Goal: Transaction & Acquisition: Purchase product/service

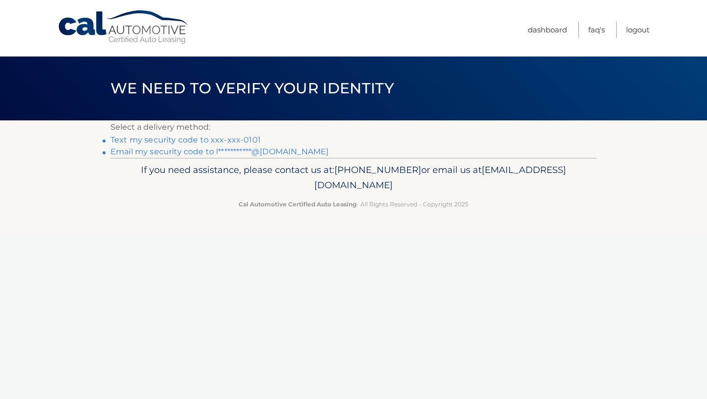
click at [144, 140] on link "Text my security code to xxx-xxx-0101" at bounding box center [186, 139] width 150 height 9
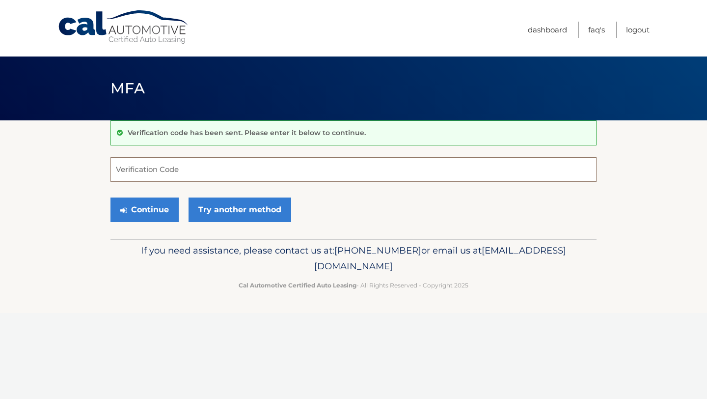
click at [150, 174] on input "Verification Code" at bounding box center [354, 169] width 486 height 25
type input "857260"
click at [128, 211] on button "Continue" at bounding box center [145, 210] width 68 height 25
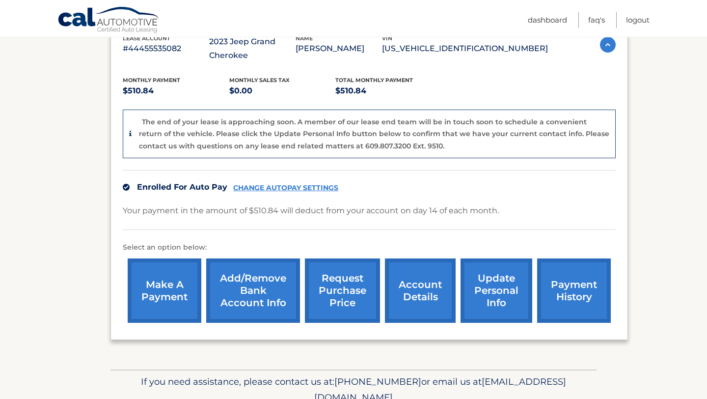
scroll to position [192, 0]
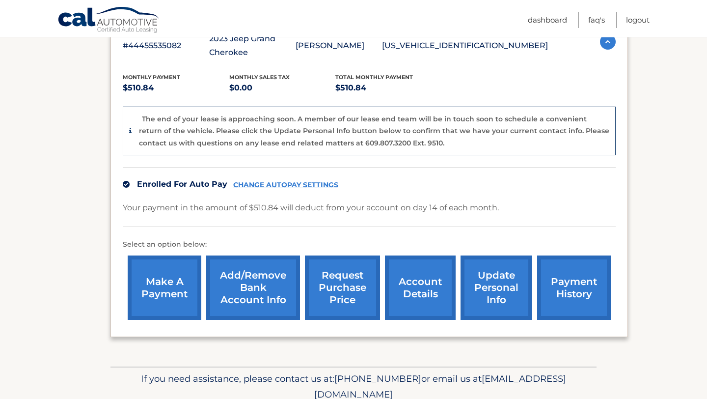
click at [170, 285] on link "make a payment" at bounding box center [165, 287] width 74 height 64
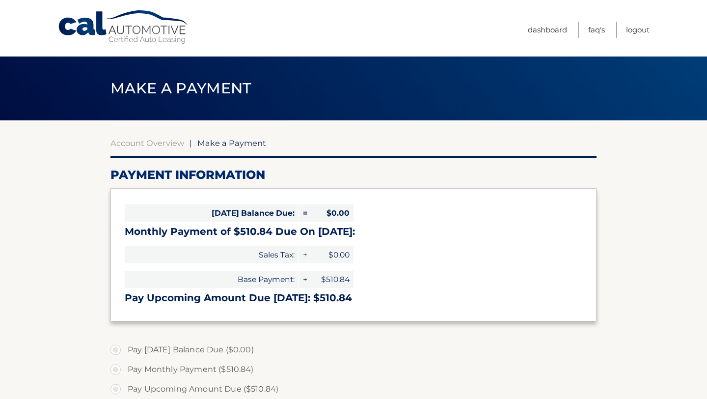
select select "YjZmYmNhMmYtM2JmYi00OWQ5LTg0MjQtNDdhNDZmY2YzNzRm"
click at [139, 144] on link "Account Overview" at bounding box center [148, 143] width 74 height 10
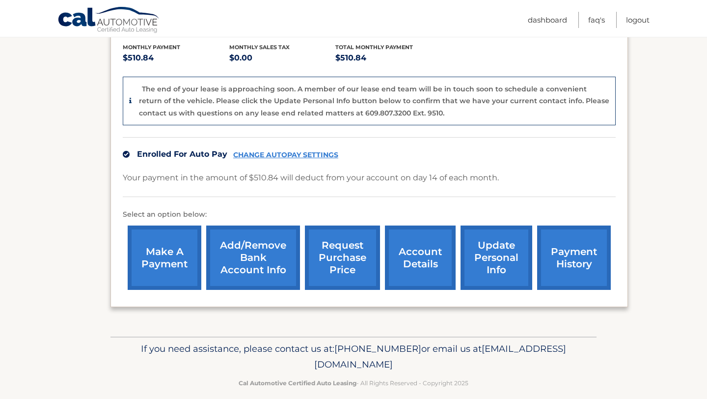
scroll to position [233, 0]
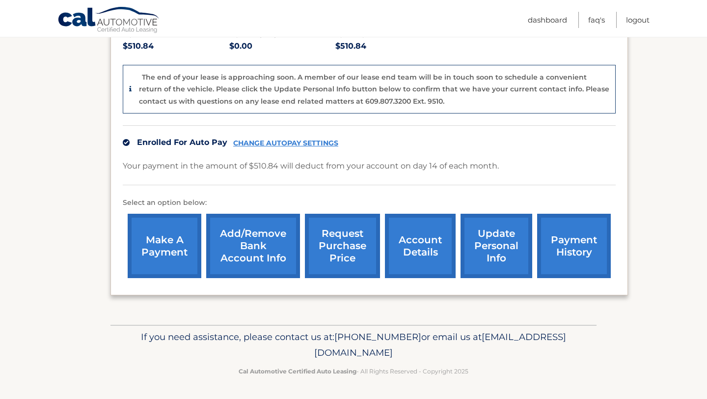
click at [423, 244] on link "account details" at bounding box center [420, 246] width 71 height 64
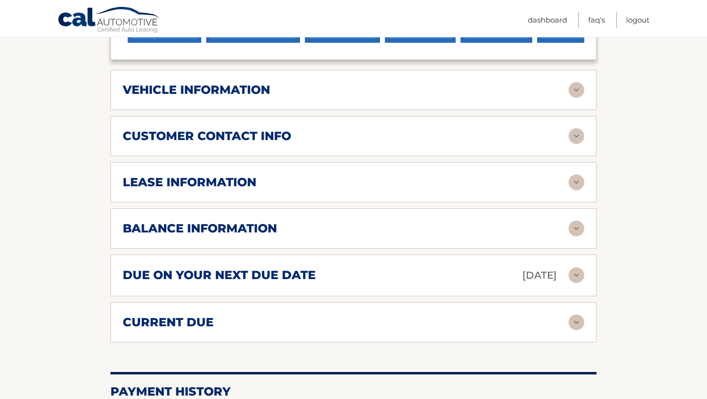
scroll to position [422, 0]
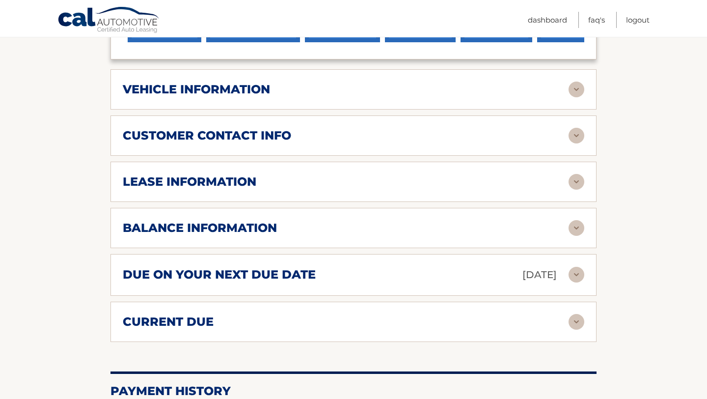
click at [207, 220] on div "balance information" at bounding box center [354, 228] width 462 height 16
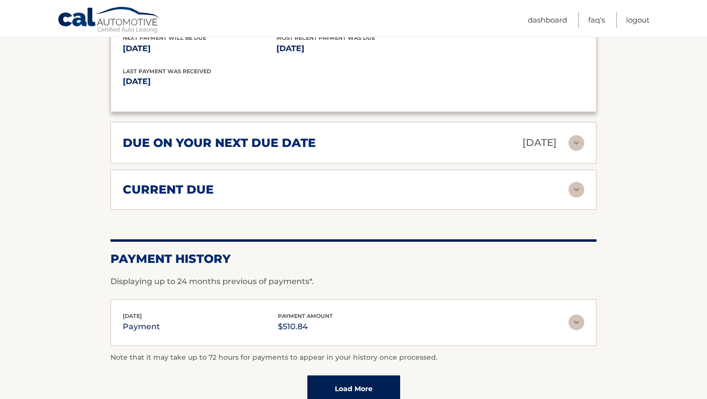
scroll to position [673, 0]
click at [180, 186] on h2 "current due" at bounding box center [168, 189] width 91 height 15
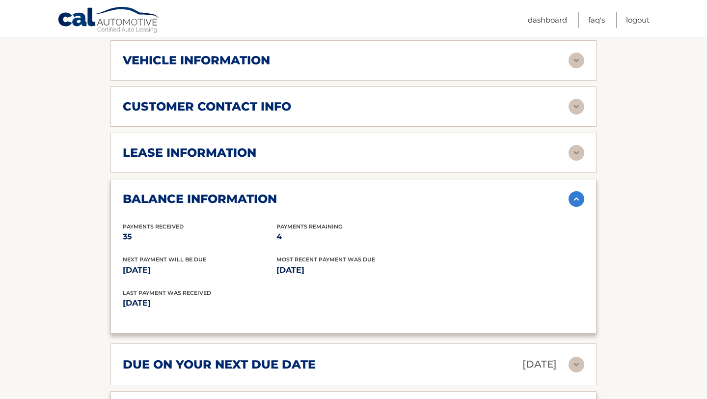
scroll to position [451, 0]
click at [195, 152] on h2 "lease information" at bounding box center [190, 152] width 134 height 15
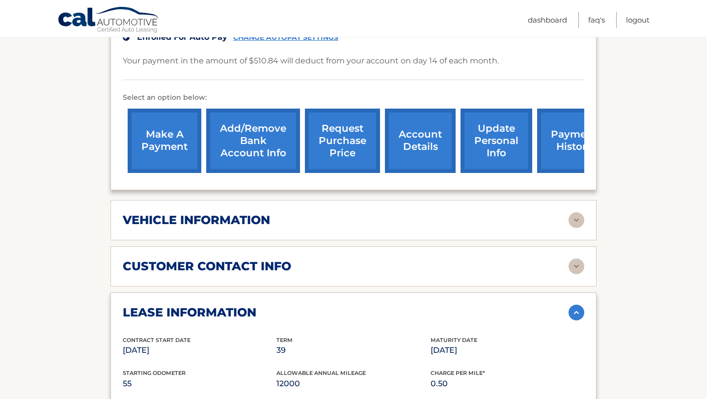
scroll to position [287, 0]
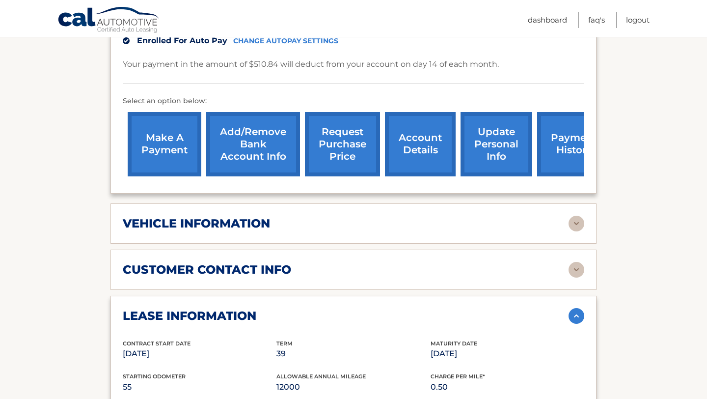
click at [156, 135] on link "make a payment" at bounding box center [165, 144] width 74 height 64
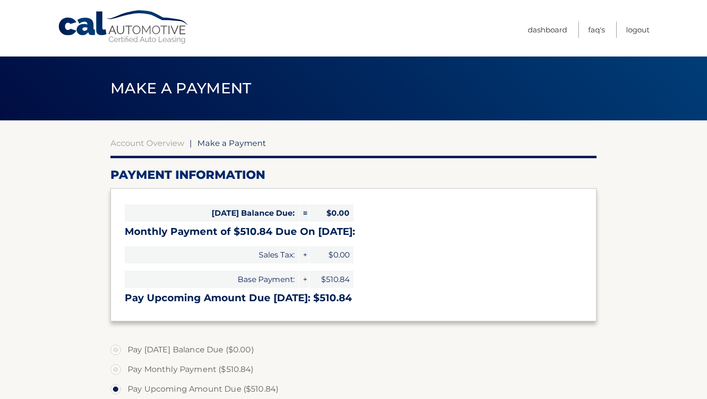
select select "YjZmYmNhMmYtM2JmYi00OWQ5LTg0MjQtNDdhNDZmY2YzNzRm"
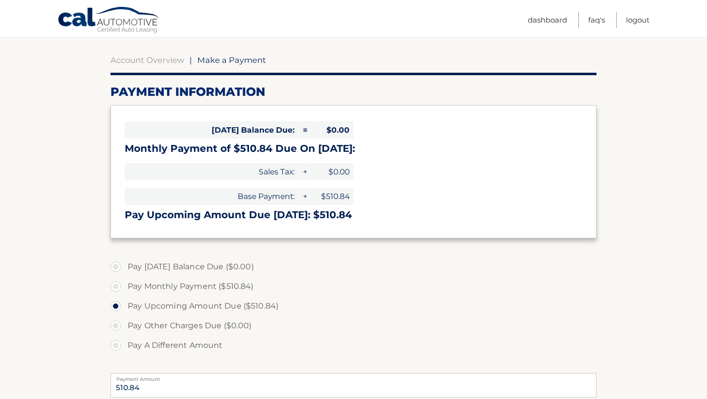
scroll to position [86, 0]
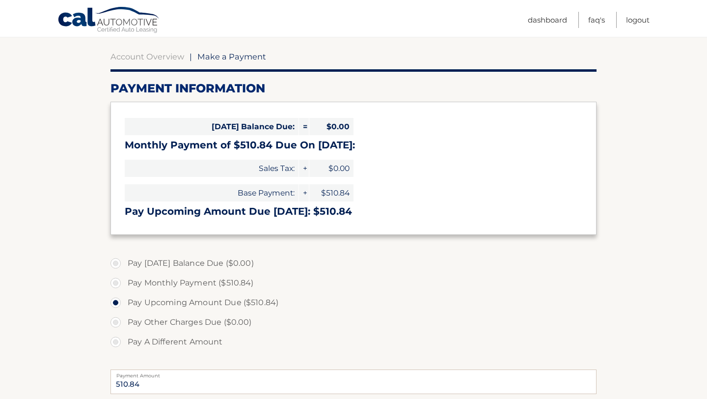
click at [115, 343] on label "Pay A Different Amount" at bounding box center [354, 342] width 486 height 20
click at [115, 343] on input "Pay A Different Amount" at bounding box center [119, 340] width 10 height 16
radio input "true"
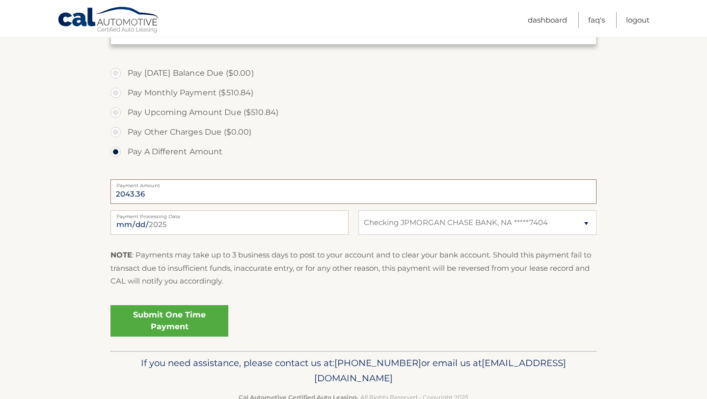
scroll to position [279, 0]
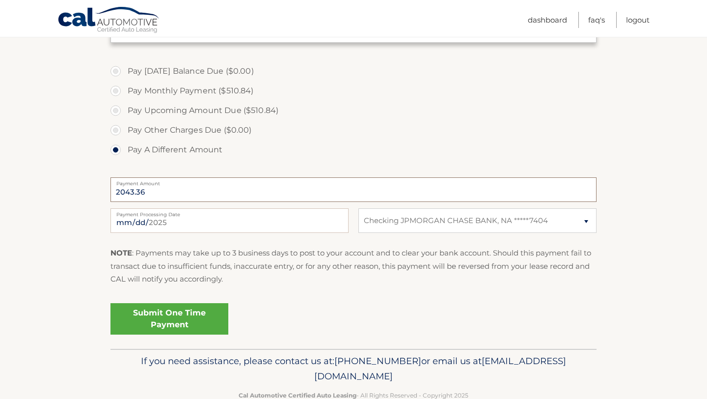
type input "2043.36"
click at [423, 226] on select "Select Bank Account Checking JPMORGAN CHASE BANK, NA *****7404" at bounding box center [478, 220] width 238 height 25
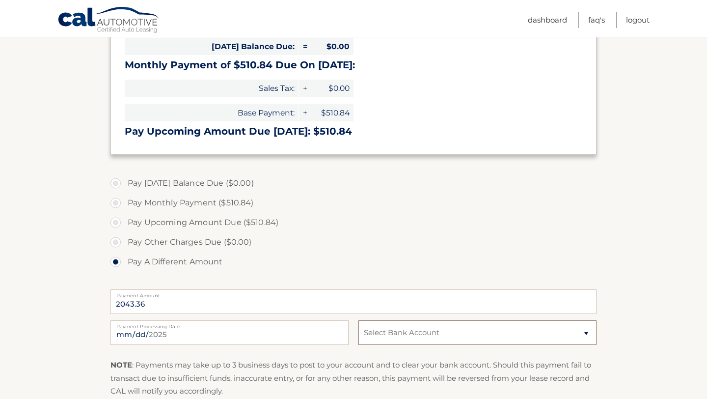
scroll to position [162, 0]
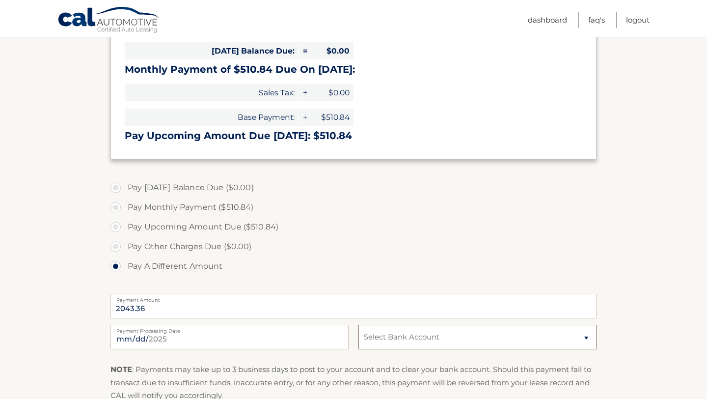
click at [406, 334] on select "Select Bank Account Checking JPMORGAN CHASE BANK, NA *****7404" at bounding box center [478, 337] width 238 height 25
select select "YjZmYmNhMmYtM2JmYi00OWQ5LTg0MjQtNDdhNDZmY2YzNzRm"
click at [222, 306] on input "2043.36" at bounding box center [354, 306] width 486 height 25
click at [558, 21] on link "Dashboard" at bounding box center [547, 20] width 39 height 16
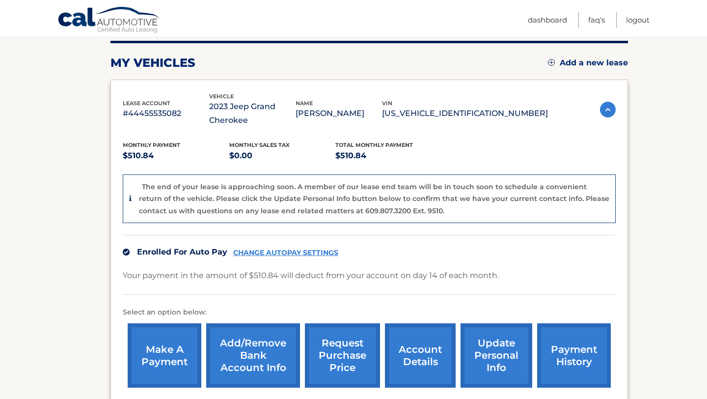
scroll to position [129, 0]
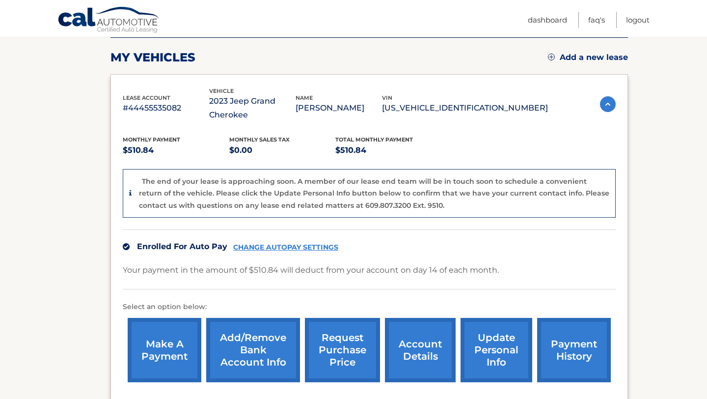
click at [264, 249] on link "CHANGE AUTOPAY SETTINGS" at bounding box center [285, 247] width 105 height 8
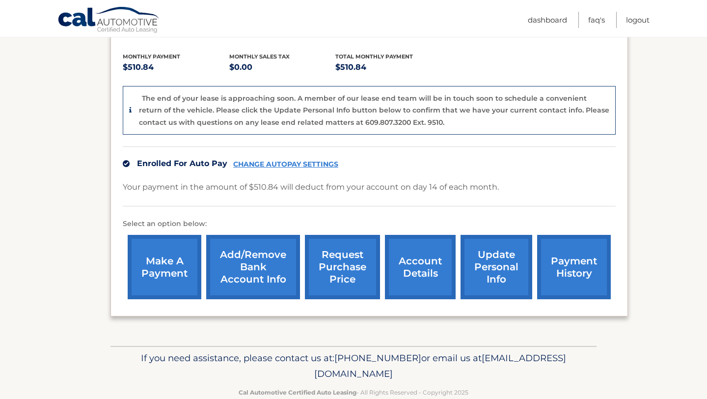
scroll to position [220, 0]
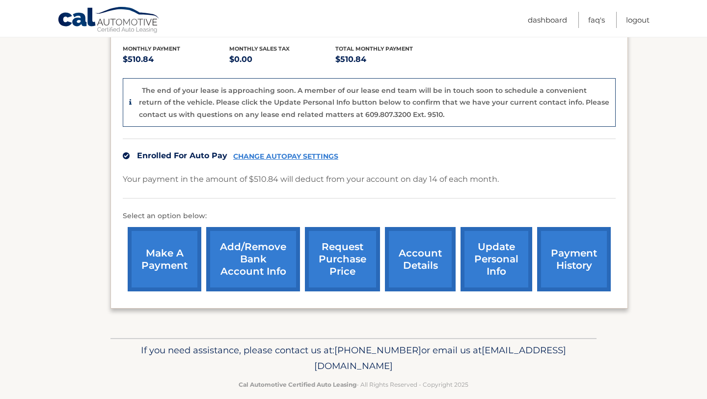
click at [251, 250] on link "Add/Remove bank account info" at bounding box center [253, 259] width 94 height 64
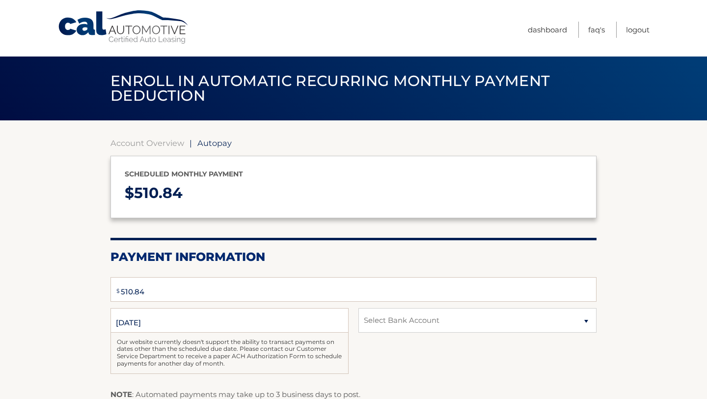
select select "YjZmYmNhMmYtM2JmYi00OWQ5LTg0MjQtNDdhNDZmY2YzNzRm"
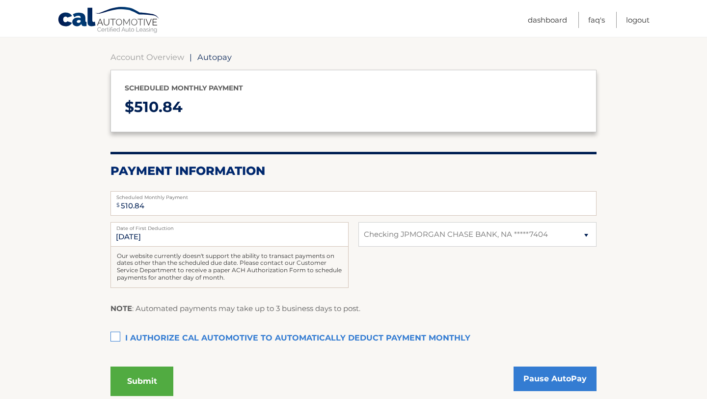
scroll to position [74, 0]
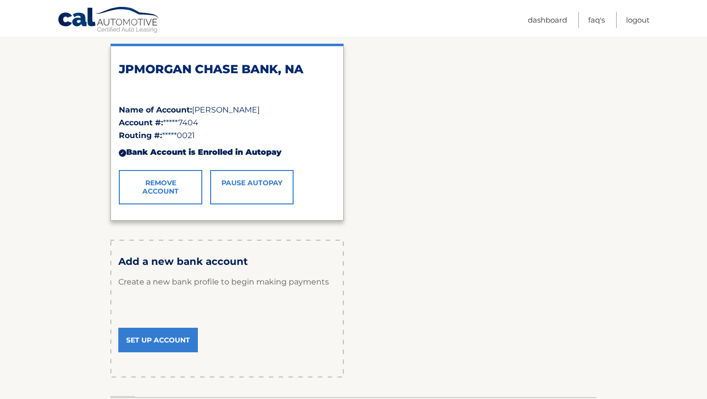
scroll to position [160, 0]
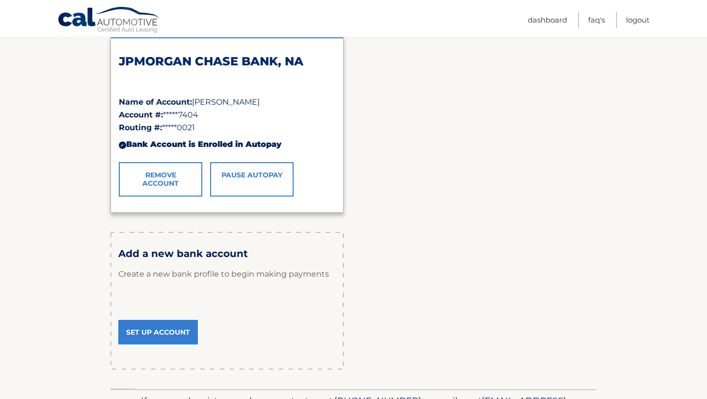
click at [166, 328] on link "Set Up Account" at bounding box center [158, 332] width 80 height 25
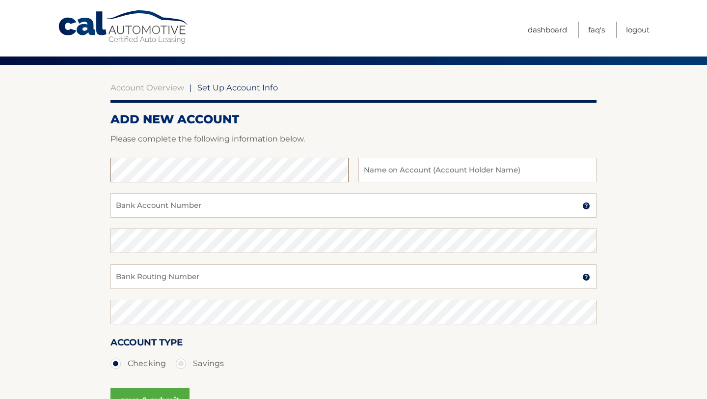
scroll to position [57, 0]
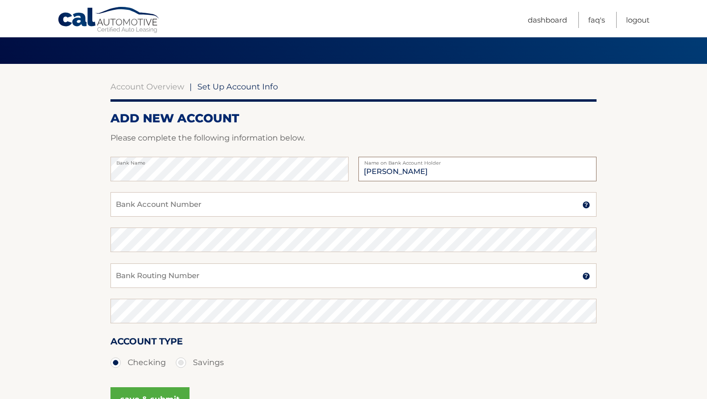
type input "[PERSON_NAME]"
click at [234, 210] on input "Bank Account Number" at bounding box center [354, 204] width 486 height 25
type input "609931026836"
click at [228, 269] on input "Bank Routing Number" at bounding box center [354, 275] width 486 height 25
type input "226071004"
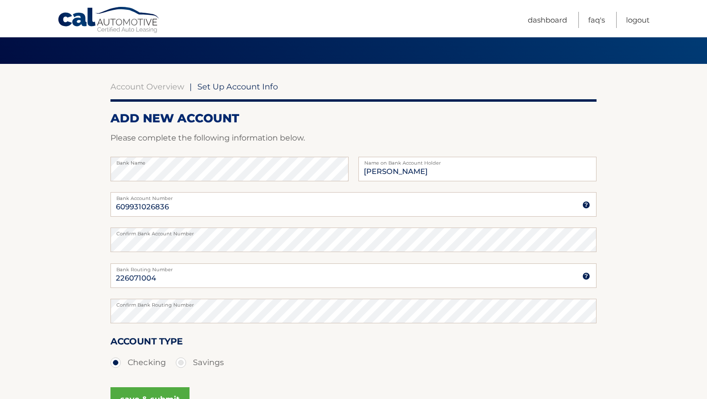
click at [184, 359] on label "Savings" at bounding box center [200, 363] width 48 height 20
click at [184, 359] on input "Savings" at bounding box center [185, 361] width 10 height 16
radio input "true"
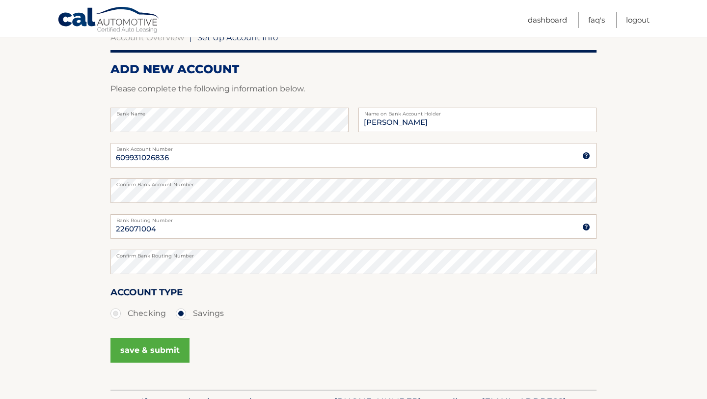
scroll to position [117, 0]
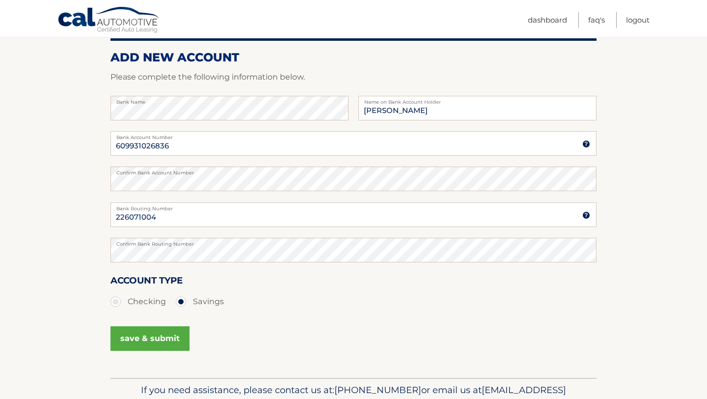
click at [158, 348] on button "save & submit" at bounding box center [150, 338] width 79 height 25
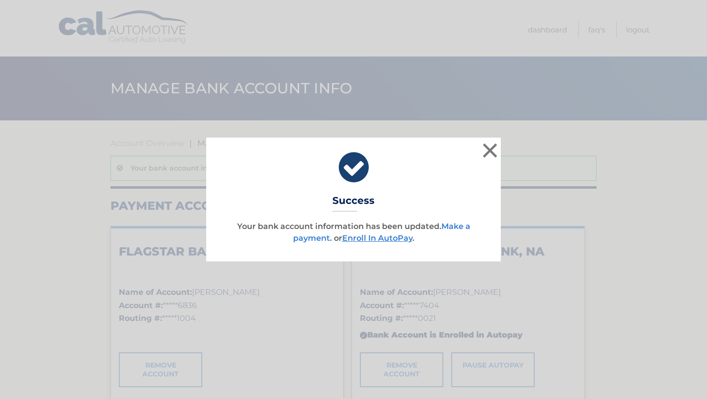
click at [322, 238] on link "Make a payment" at bounding box center [381, 232] width 177 height 21
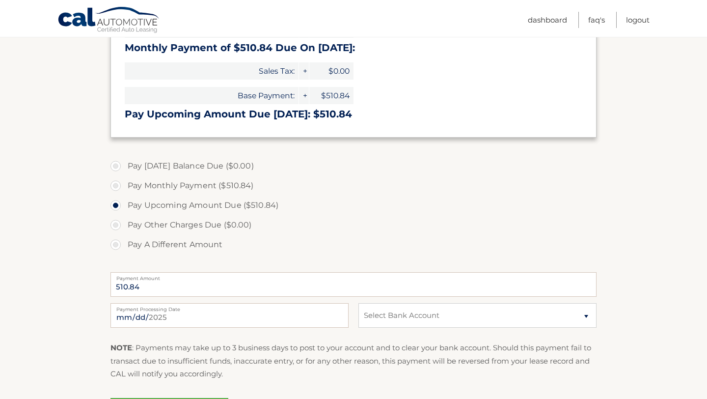
scroll to position [204, 0]
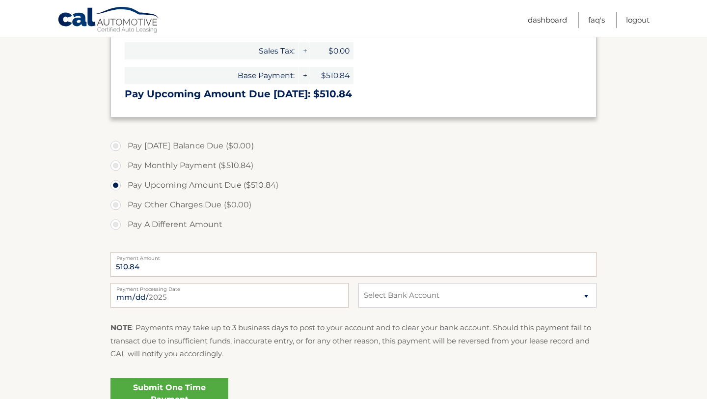
click at [119, 219] on label "Pay A Different Amount" at bounding box center [354, 225] width 486 height 20
click at [119, 219] on input "Pay A Different Amount" at bounding box center [119, 223] width 10 height 16
radio input "true"
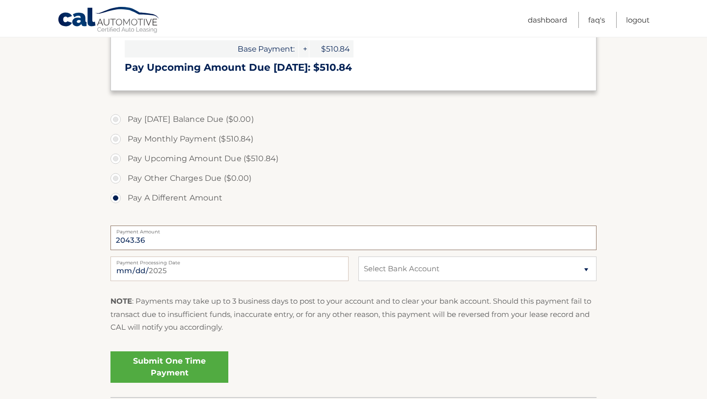
scroll to position [259, 0]
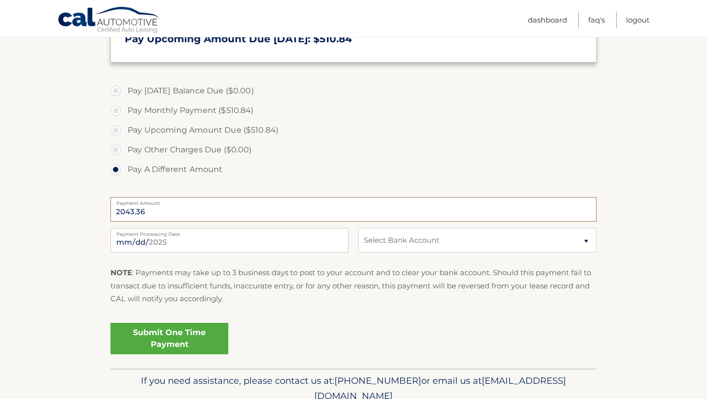
type input "2043.36"
click at [410, 243] on select "Select Bank Account Savings FLAGSTAR BANK, NA *****6836 Checking JPMORGAN CHASE…" at bounding box center [478, 240] width 238 height 25
select select "OTI2OTJiNTItYTcxZS00NDBjLWExMTgtOGU0MmEzMmM2Njc5"
click at [134, 337] on link "Submit One Time Payment" at bounding box center [170, 338] width 118 height 31
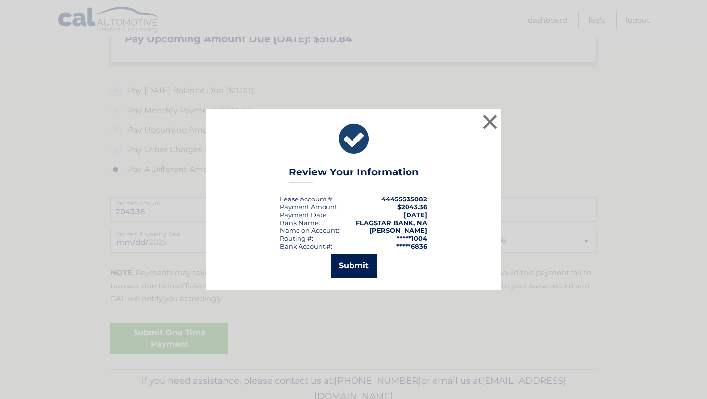
click at [358, 269] on button "Submit" at bounding box center [354, 266] width 46 height 24
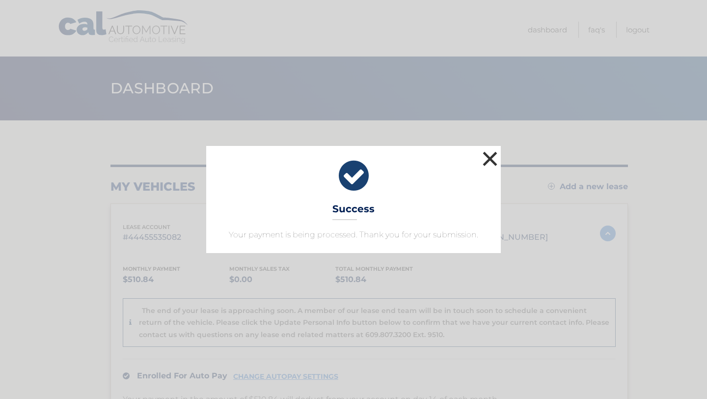
click at [489, 156] on button "×" at bounding box center [491, 159] width 20 height 20
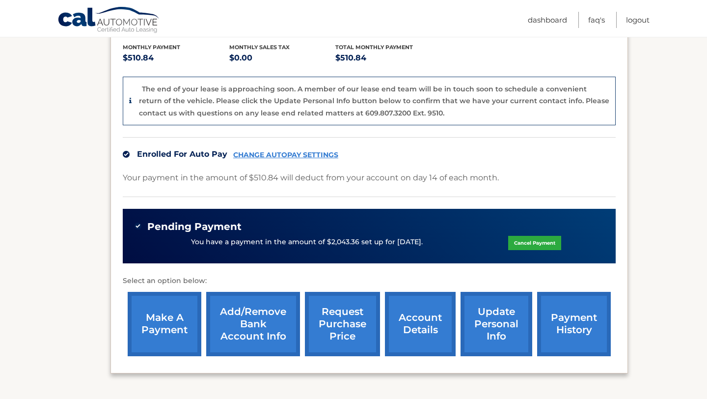
scroll to position [224, 0]
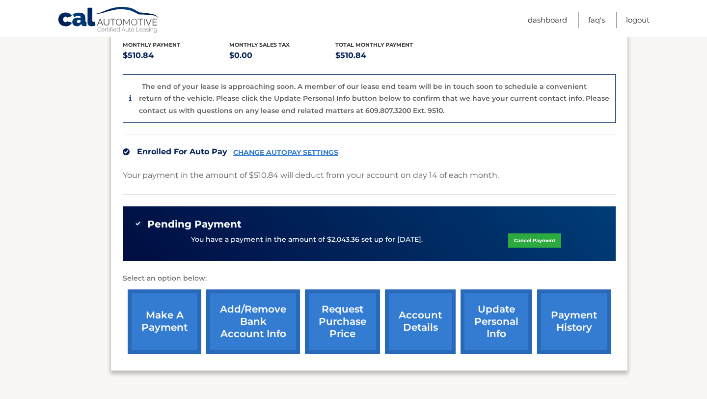
click at [255, 150] on link "CHANGE AUTOPAY SETTINGS" at bounding box center [285, 152] width 105 height 8
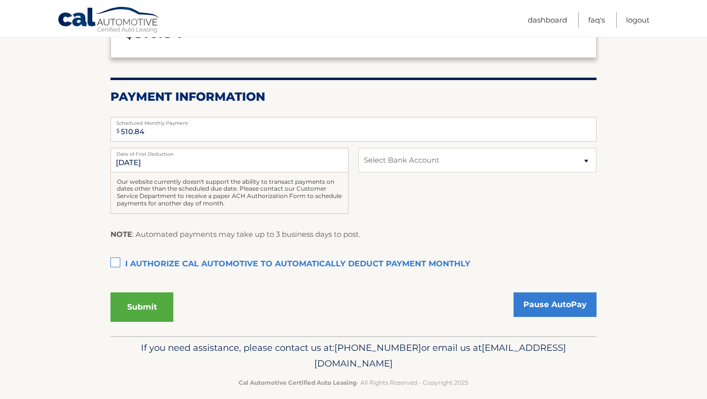
scroll to position [162, 0]
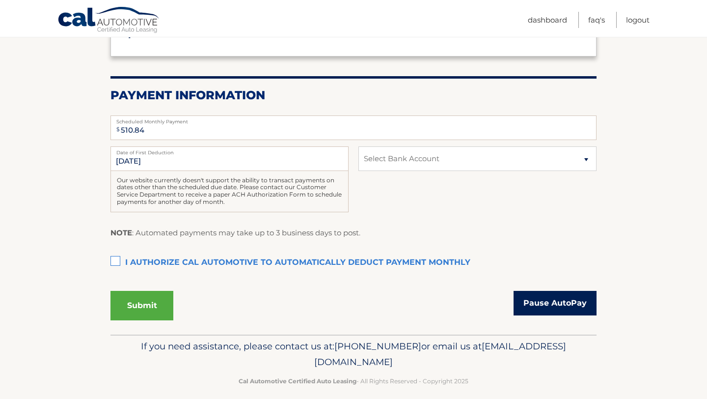
click at [537, 299] on link "Pause AutoPay" at bounding box center [555, 303] width 83 height 25
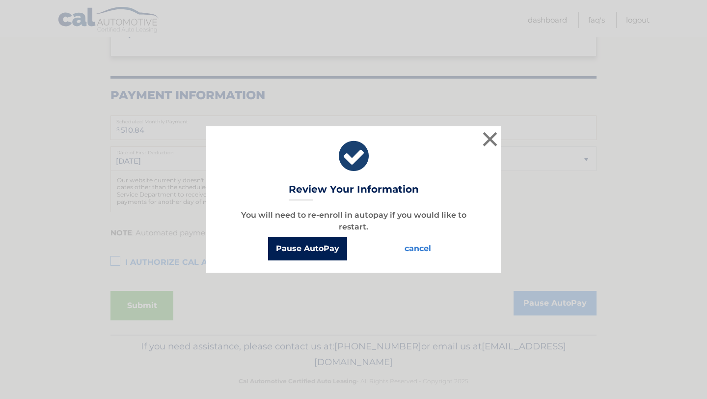
click at [327, 249] on button "Pause AutoPay" at bounding box center [307, 249] width 79 height 24
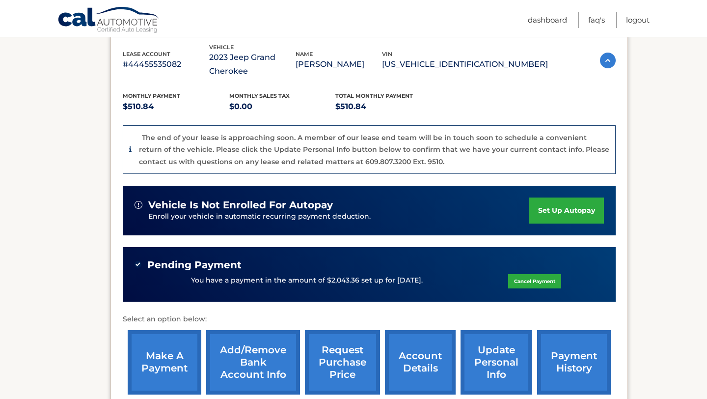
scroll to position [45, 0]
